Goal: Task Accomplishment & Management: Complete application form

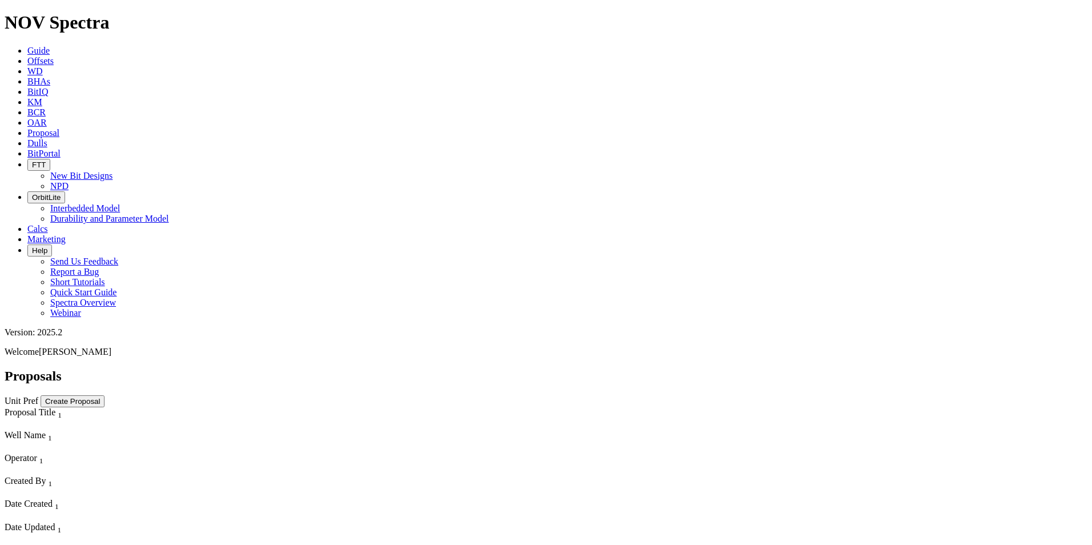
select select "field"
select select "location"
select select "province"
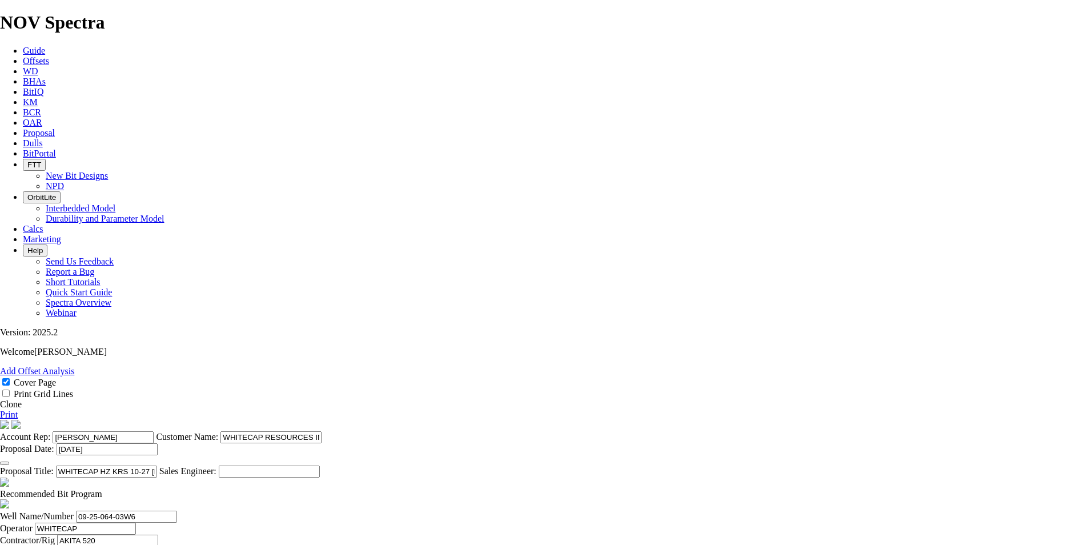
click at [22, 399] on link "Clone" at bounding box center [11, 404] width 22 height 10
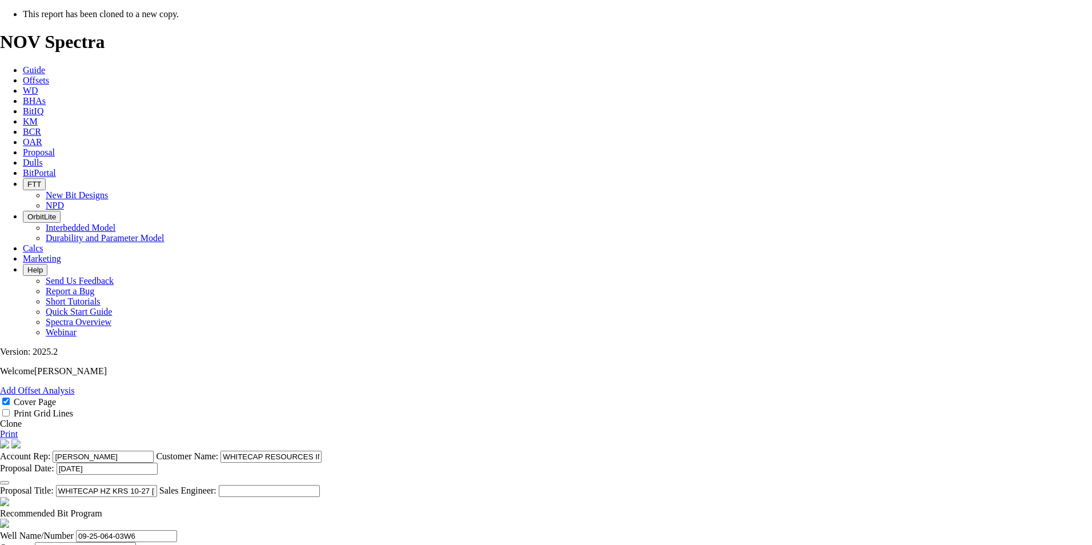
select select "field"
select select "location"
select select "province"
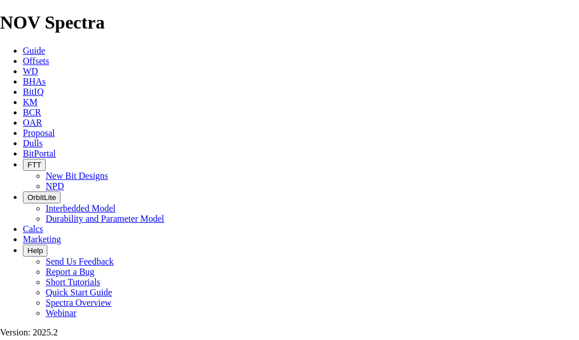
scroll to position [229, 0]
type input "[DATE]"
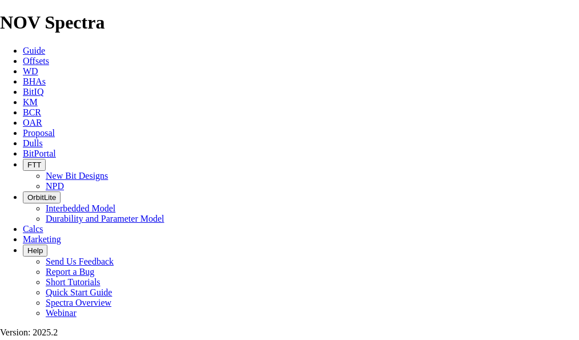
drag, startPoint x: 406, startPoint y: 319, endPoint x: 199, endPoint y: 317, distance: 206.8
drag, startPoint x: 333, startPoint y: 207, endPoint x: 281, endPoint y: 207, distance: 52.0
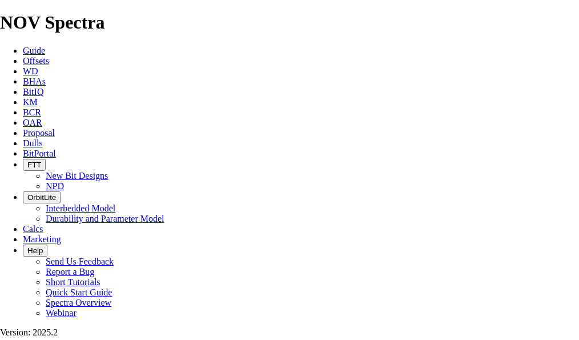
scroll to position [514, 0]
type input "HZ ELM (8-31) 09-33-068-04W6 (5 [PERSON_NAME])"
drag, startPoint x: 83, startPoint y: 82, endPoint x: 23, endPoint y: 79, distance: 60.6
paste input "[PHONE_NUMBER]"
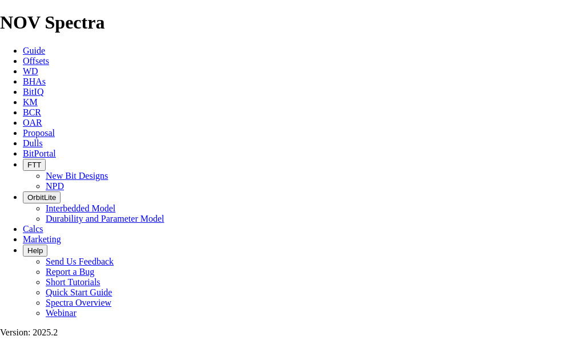
type input "09-33-068-04W6"
type input "SAVANNA 655"
type input "[PERSON_NAME]"
type input "ELM"
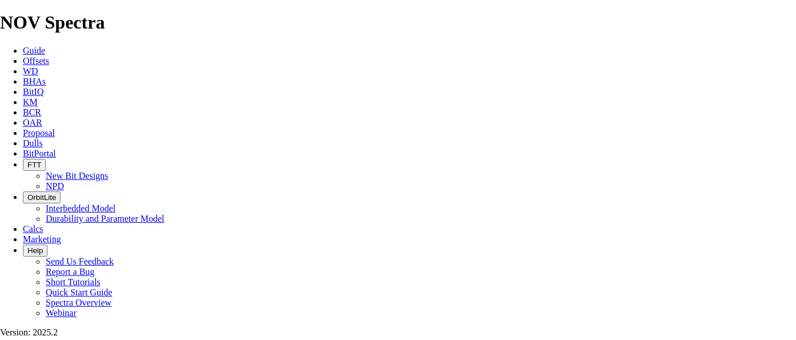
scroll to position [400, 0]
drag, startPoint x: 582, startPoint y: 197, endPoint x: 499, endPoint y: 199, distance: 82.9
type input "08-31-068-04W6"
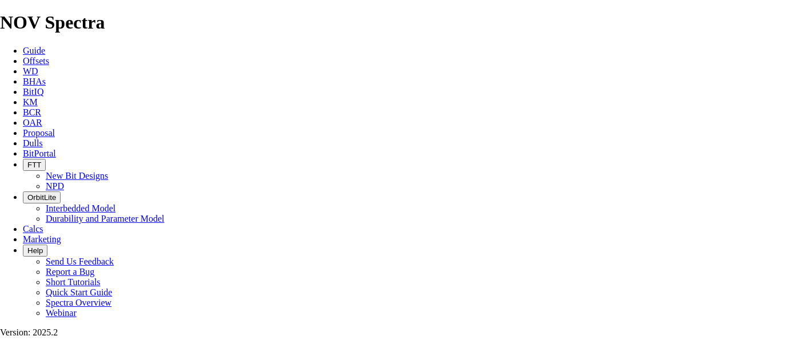
checkbox input "false"
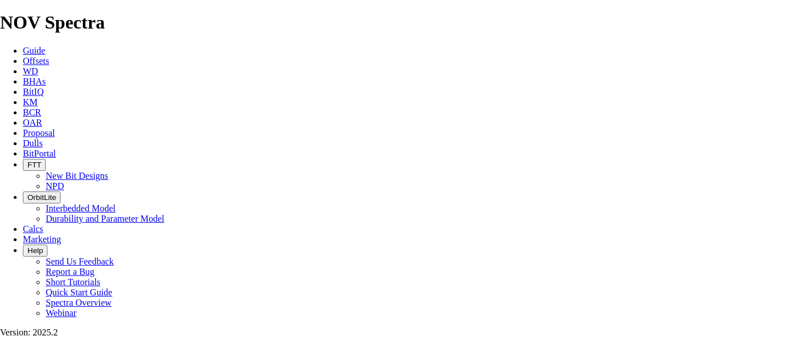
type input "[DATE]"
drag, startPoint x: 220, startPoint y: 219, endPoint x: 175, endPoint y: 224, distance: 45.4
type input "349"
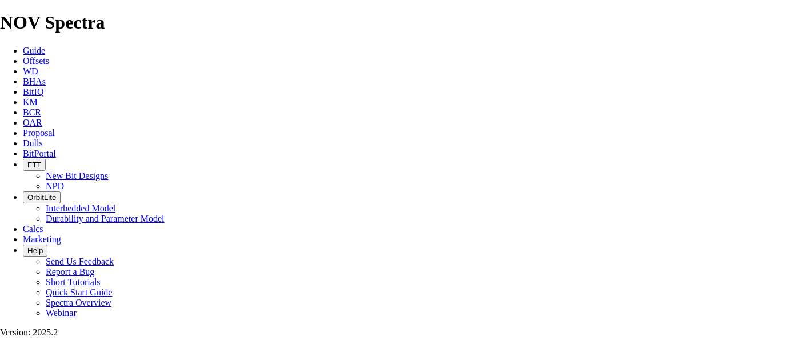
type input "NO BID"
type input "634"
type input "2"
type input "5"
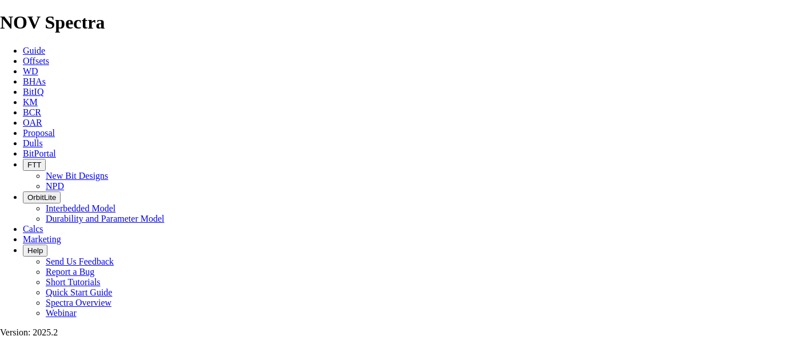
type input "6"
type input "105.67"
drag, startPoint x: 458, startPoint y: 221, endPoint x: 424, endPoint y: 221, distance: 33.7
type input "7"
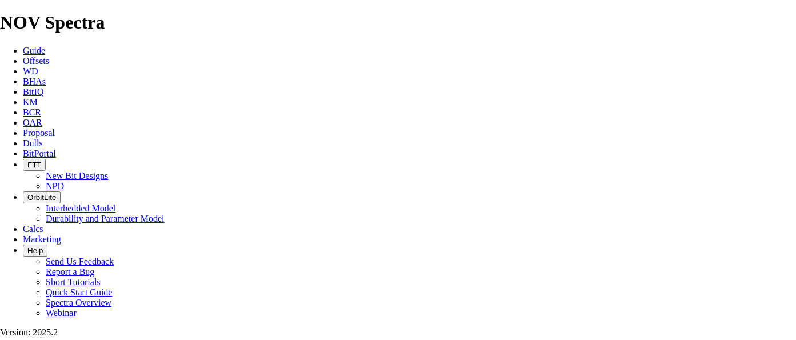
drag, startPoint x: 220, startPoint y: 247, endPoint x: 154, endPoint y: 250, distance: 66.3
type input "222.3"
type input "DS616M-X15"
type input "860"
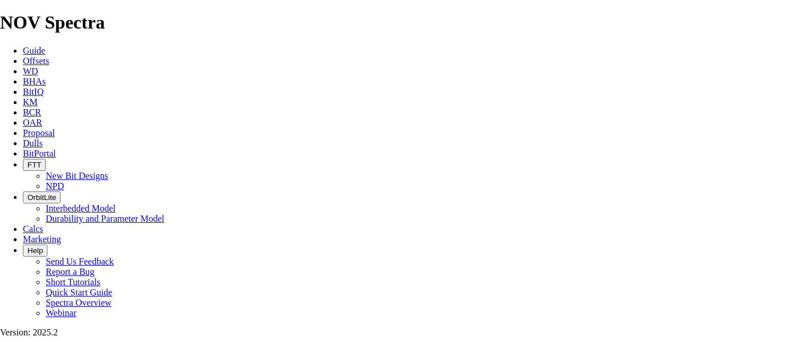
type input "80"
type input "5500"
type input "226"
type input "2.825"
drag, startPoint x: 281, startPoint y: 274, endPoint x: 261, endPoint y: 275, distance: 20.0
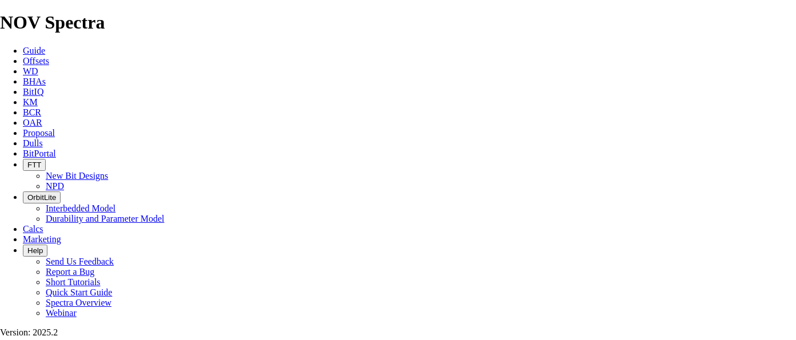
type input "TK63-AF2"
type input "2400"
type input "30"
type input "1540"
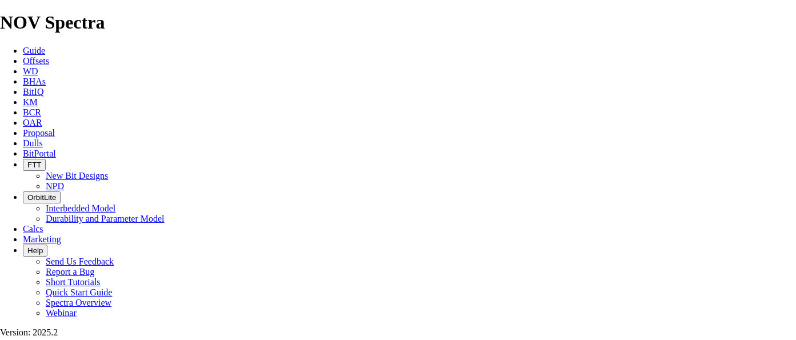
type input "51.3333"
type input "30"
drag, startPoint x: 338, startPoint y: 303, endPoint x: 305, endPoint y: 306, distance: 33.8
type input "5636"
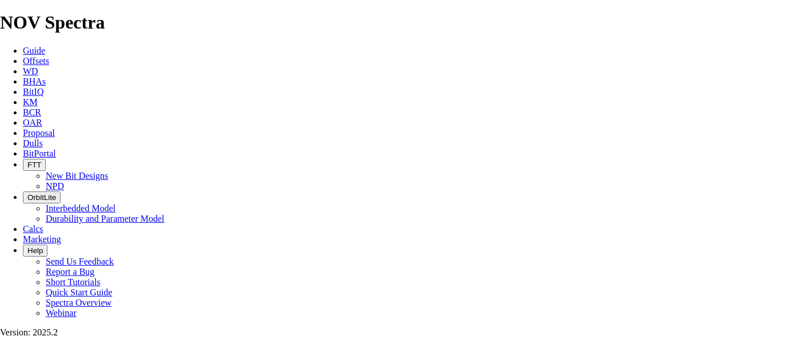
type input "50"
type input "3236"
type input "64.72"
drag, startPoint x: 193, startPoint y: 287, endPoint x: 107, endPoint y: 290, distance: 85.8
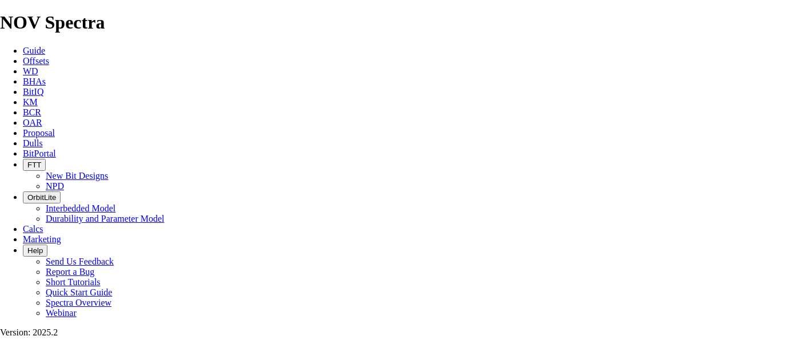
paste textarea "171mm TK66-J1 also available - $18,125"
type textarea "171mm TK66-J1 also available - $18,150 THE BIT RECOMMENDATIONS AND PRICING ABOV…"
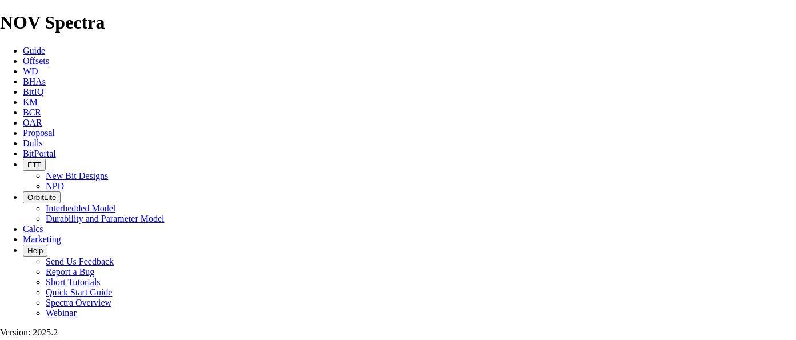
drag, startPoint x: 278, startPoint y: 188, endPoint x: 259, endPoint y: 191, distance: 19.1
type input "TK53-L1"
